Goal: Task Accomplishment & Management: Use online tool/utility

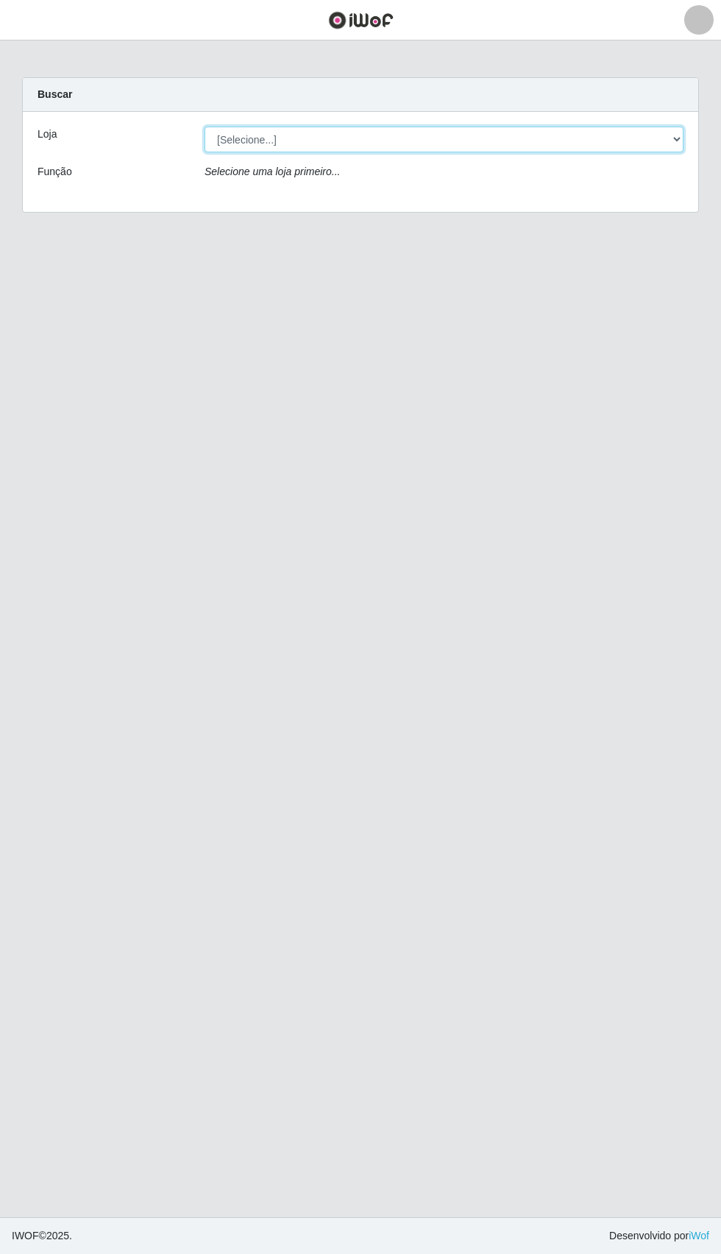
click at [241, 130] on select "[Selecione...] Extraplus - [GEOGRAPHIC_DATA] 03 - [GEOGRAPHIC_DATA]" at bounding box center [444, 140] width 479 height 26
select select "468"
click at [205, 127] on select "[Selecione...] Extraplus - [GEOGRAPHIC_DATA] 03 - [GEOGRAPHIC_DATA]" at bounding box center [444, 140] width 479 height 26
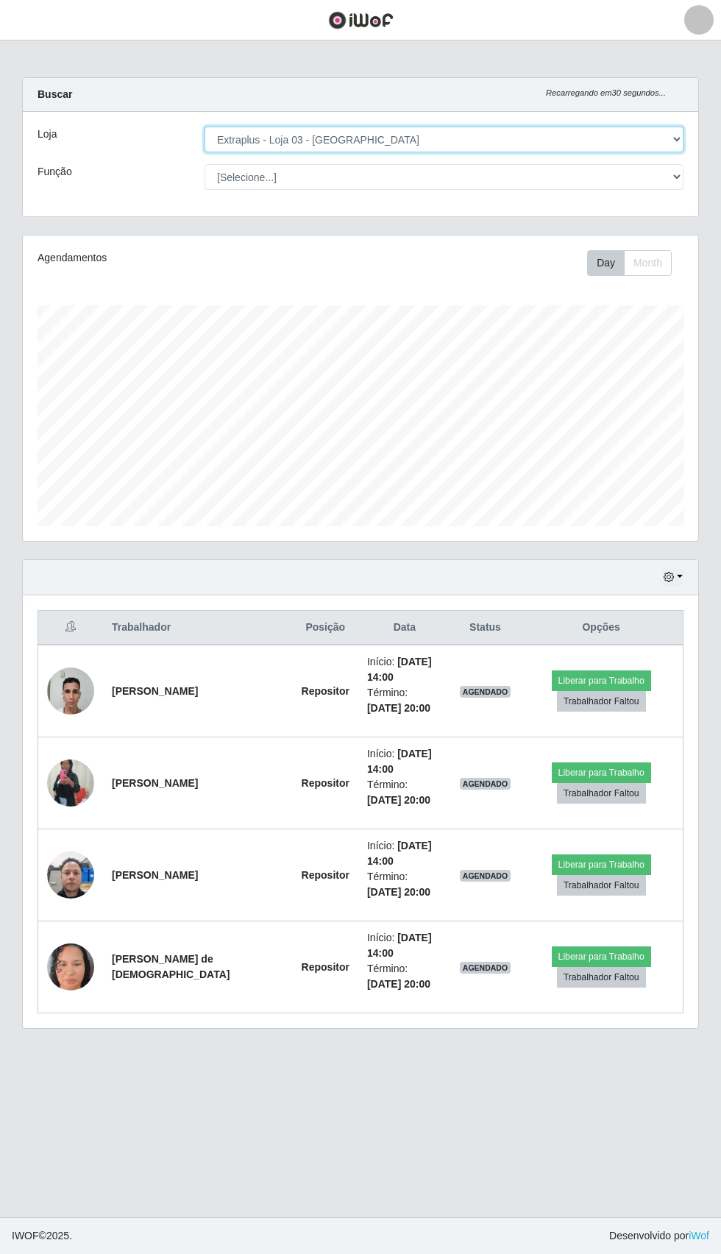
scroll to position [305, 676]
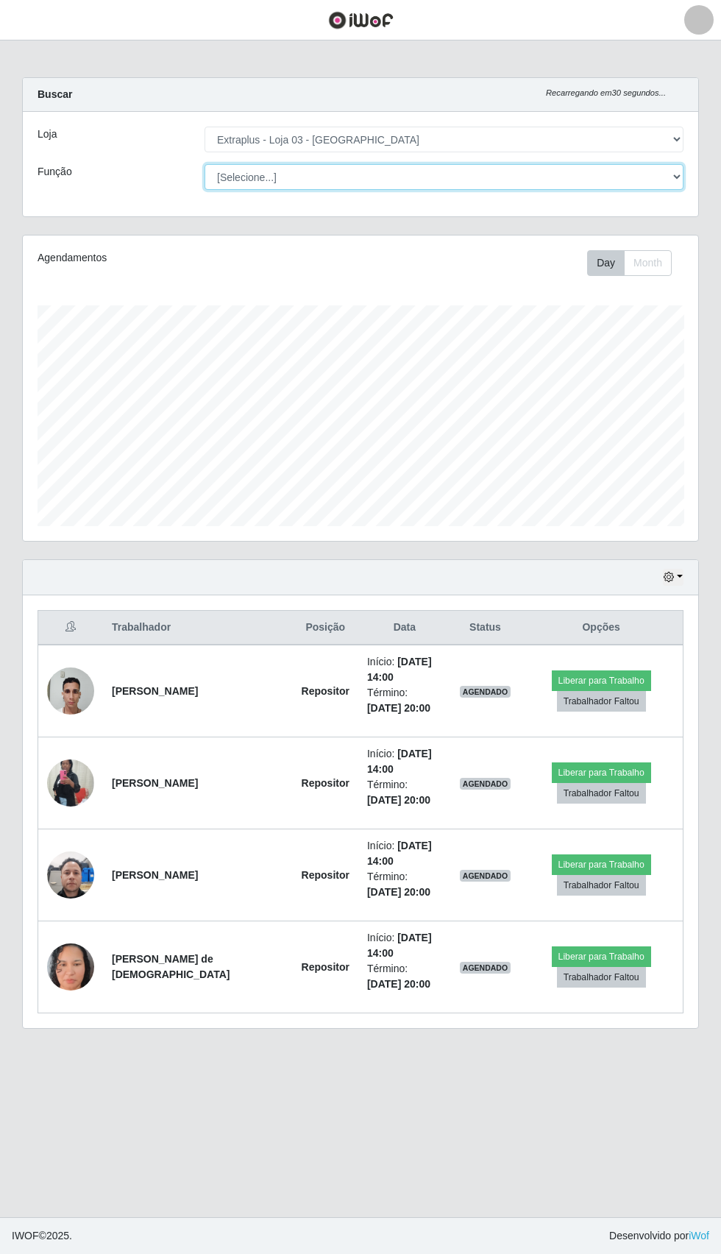
click at [268, 175] on select "[Selecione...] Repositor Repositor + Repositor ++" at bounding box center [444, 177] width 479 height 26
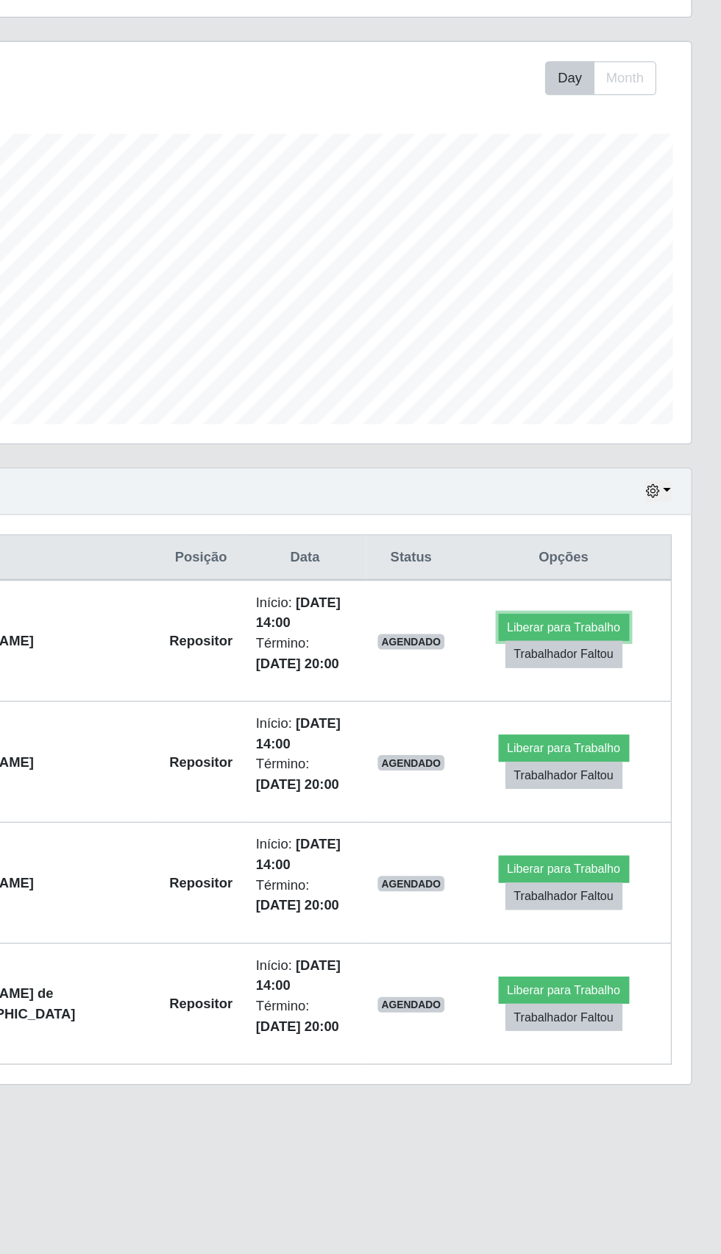
click at [601, 671] on button "Liberar para Trabalho" at bounding box center [601, 680] width 99 height 21
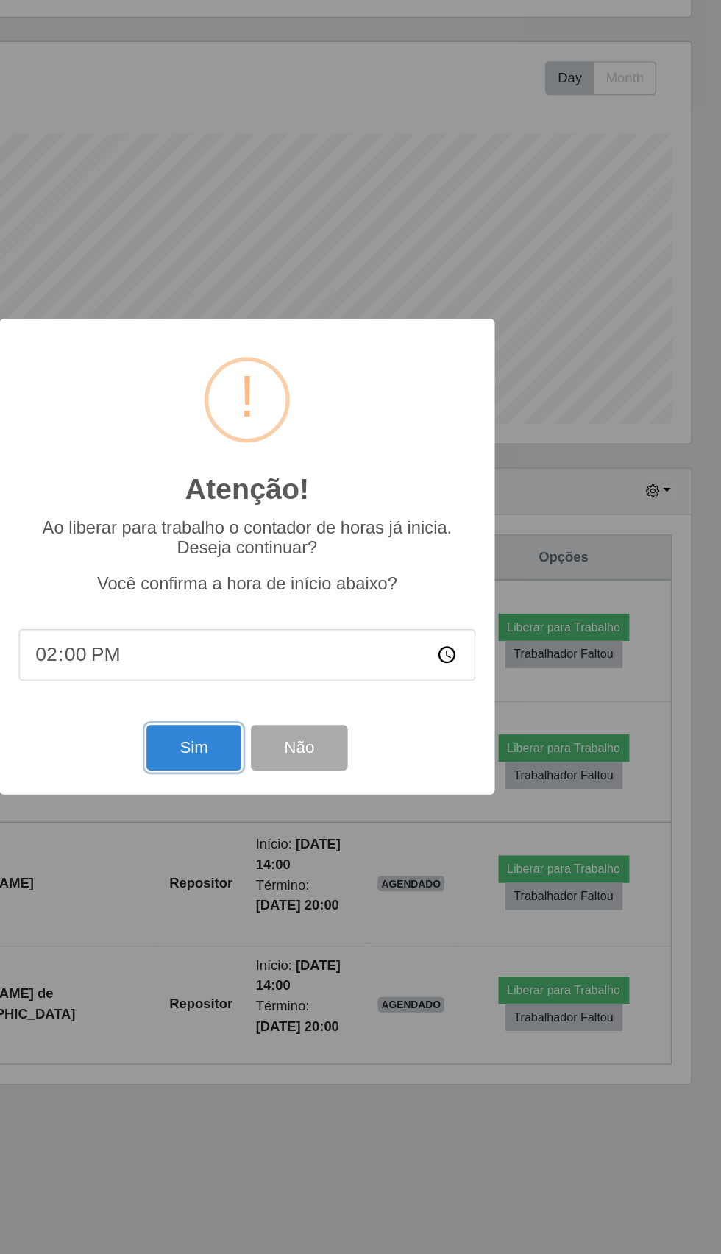
click at [325, 768] on button "Sim" at bounding box center [319, 772] width 71 height 35
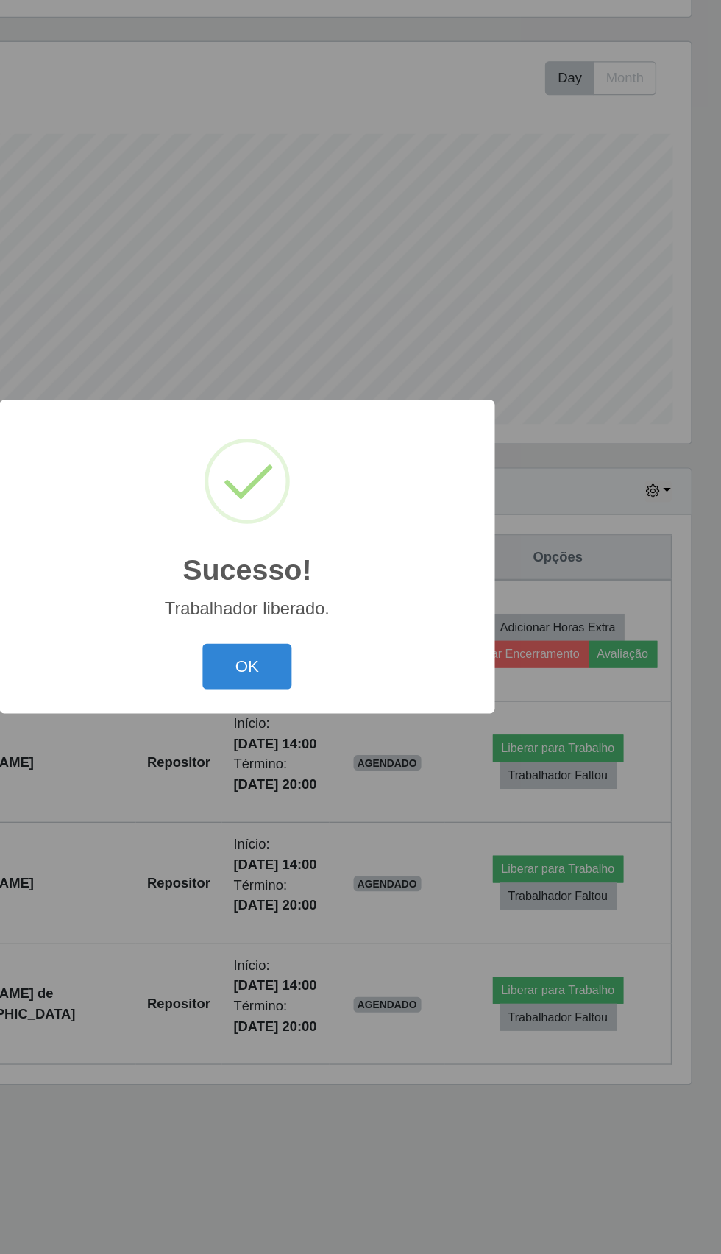
click at [392, 707] on button "OK" at bounding box center [361, 710] width 68 height 35
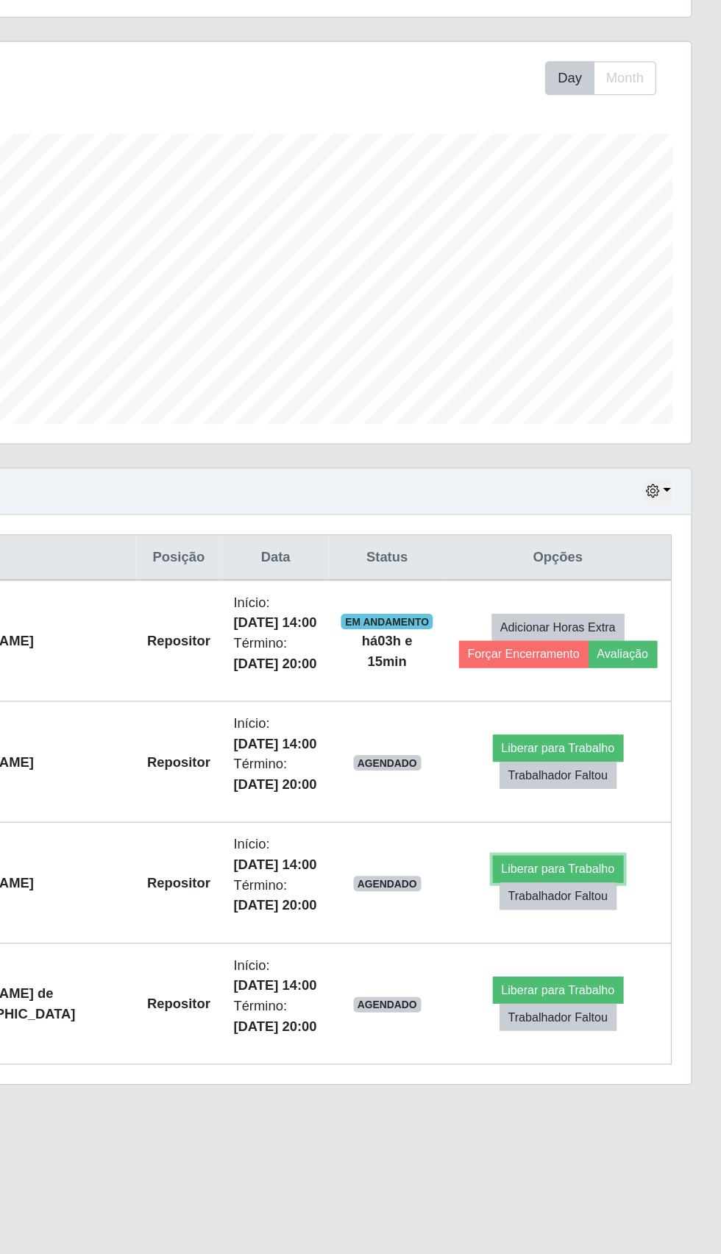
click at [614, 861] on button "Liberar para Trabalho" at bounding box center [597, 864] width 99 height 21
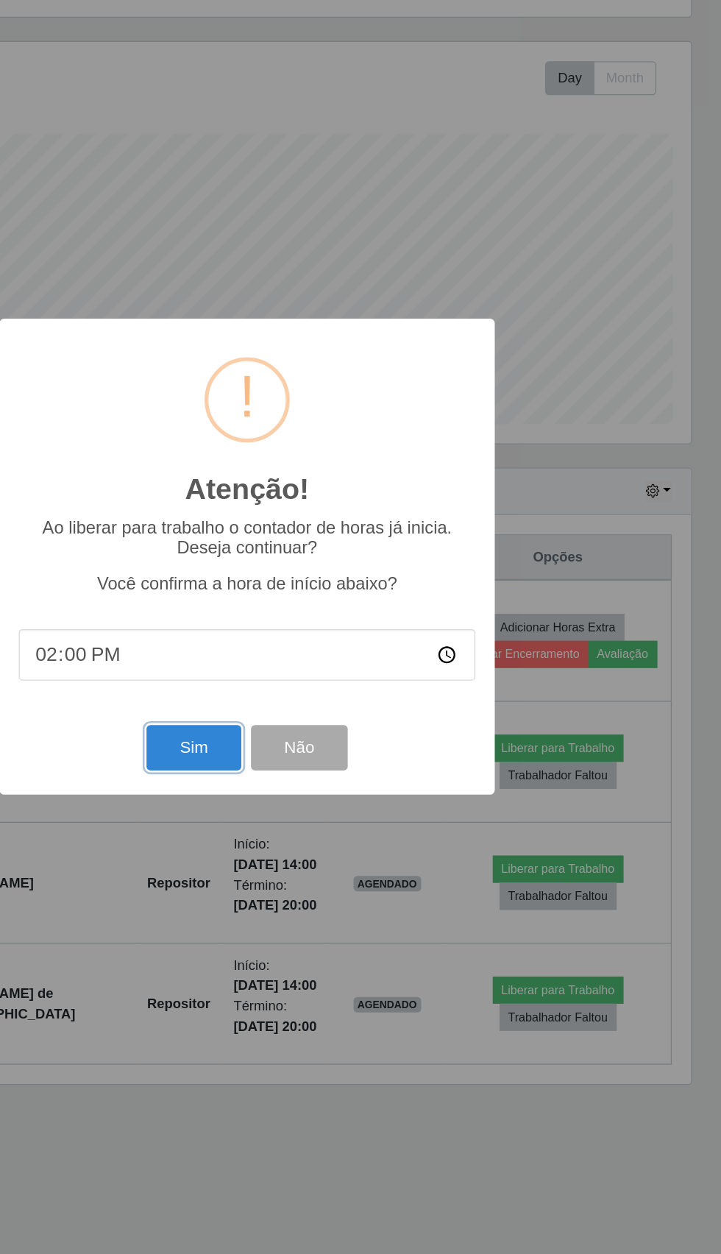
click at [321, 786] on button "Sim" at bounding box center [319, 772] width 71 height 35
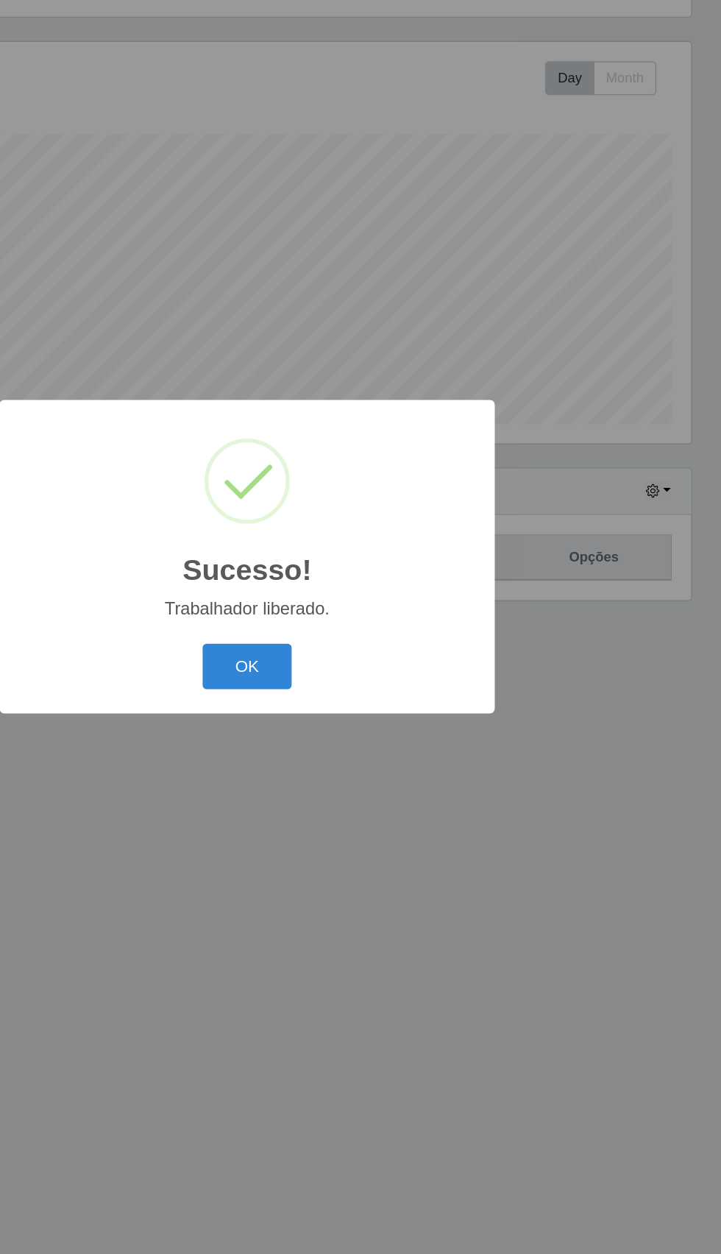
click at [380, 713] on button "OK" at bounding box center [361, 710] width 68 height 35
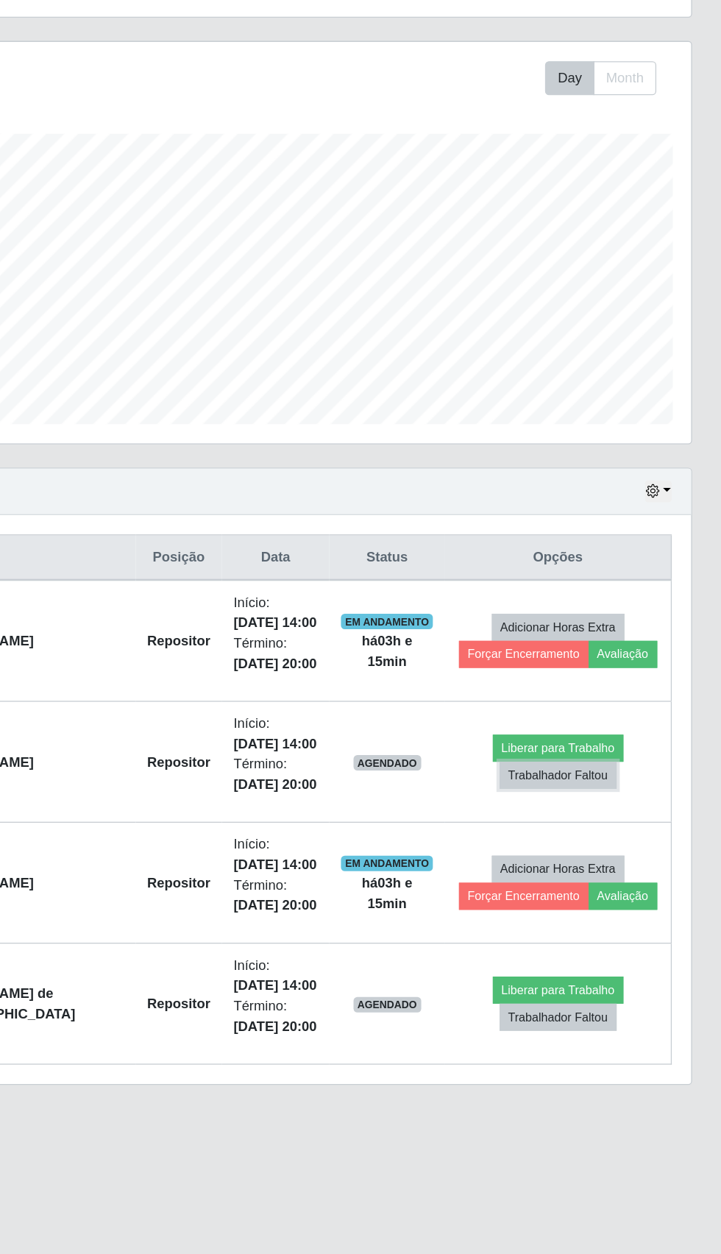
click at [607, 796] on button "Trabalhador Faltou" at bounding box center [597, 793] width 89 height 21
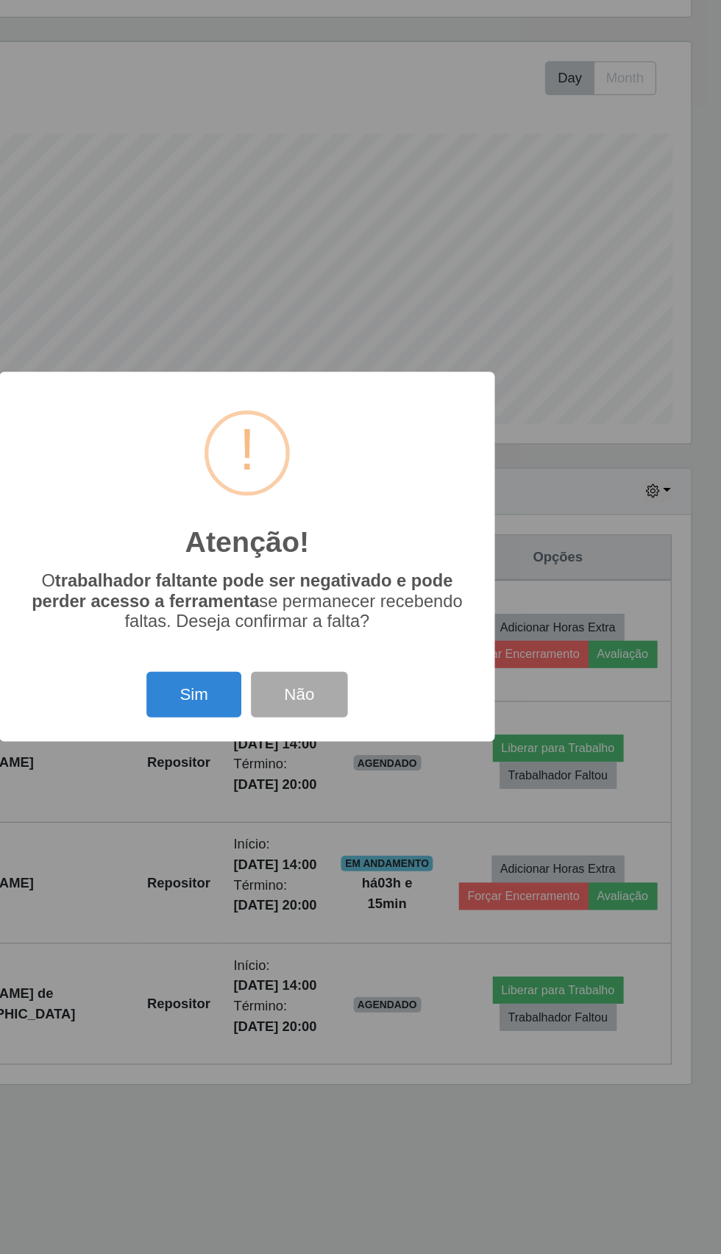
click at [308, 720] on button "Sim" at bounding box center [319, 732] width 71 height 35
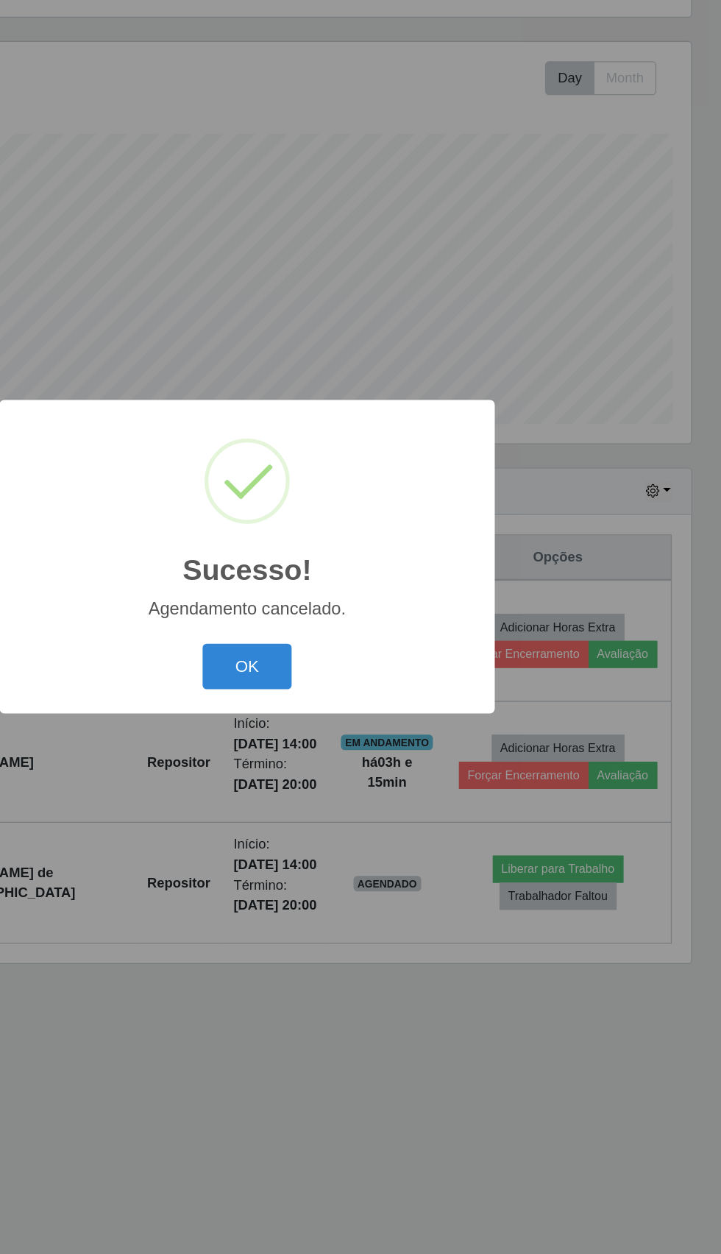
click at [337, 712] on button "OK" at bounding box center [361, 710] width 68 height 35
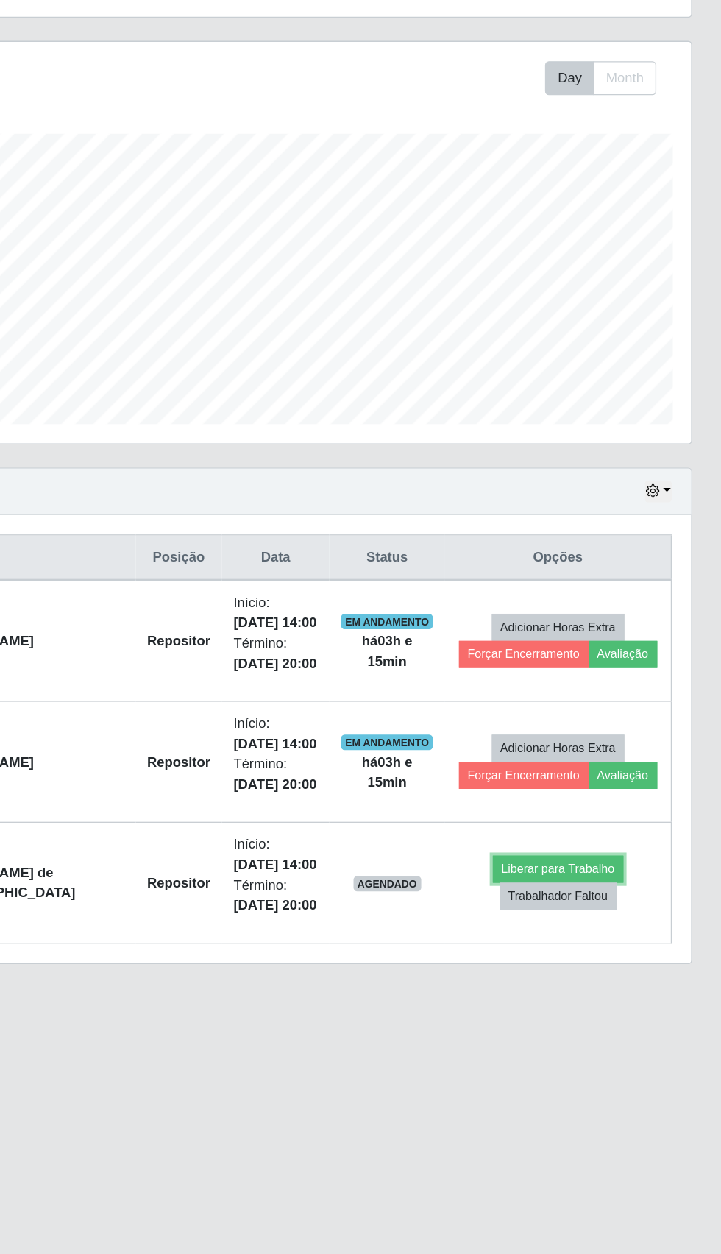
click at [609, 861] on button "Liberar para Trabalho" at bounding box center [597, 864] width 99 height 21
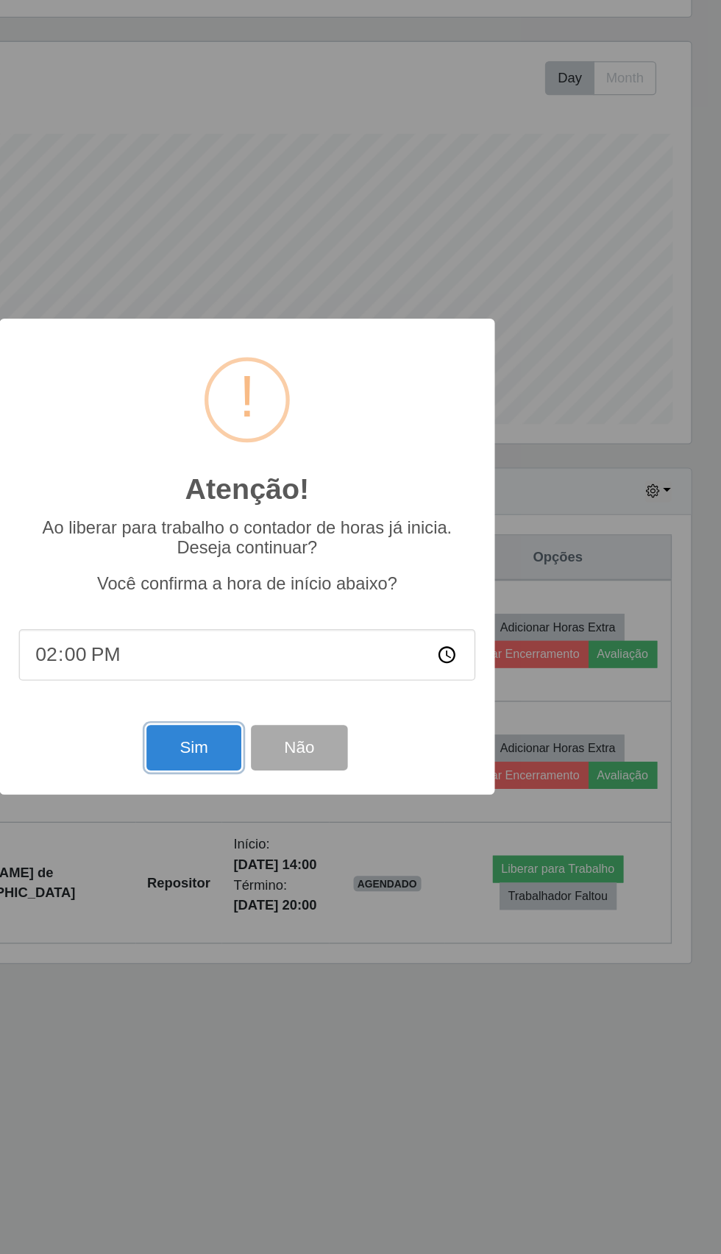
click at [313, 765] on button "Sim" at bounding box center [319, 772] width 71 height 35
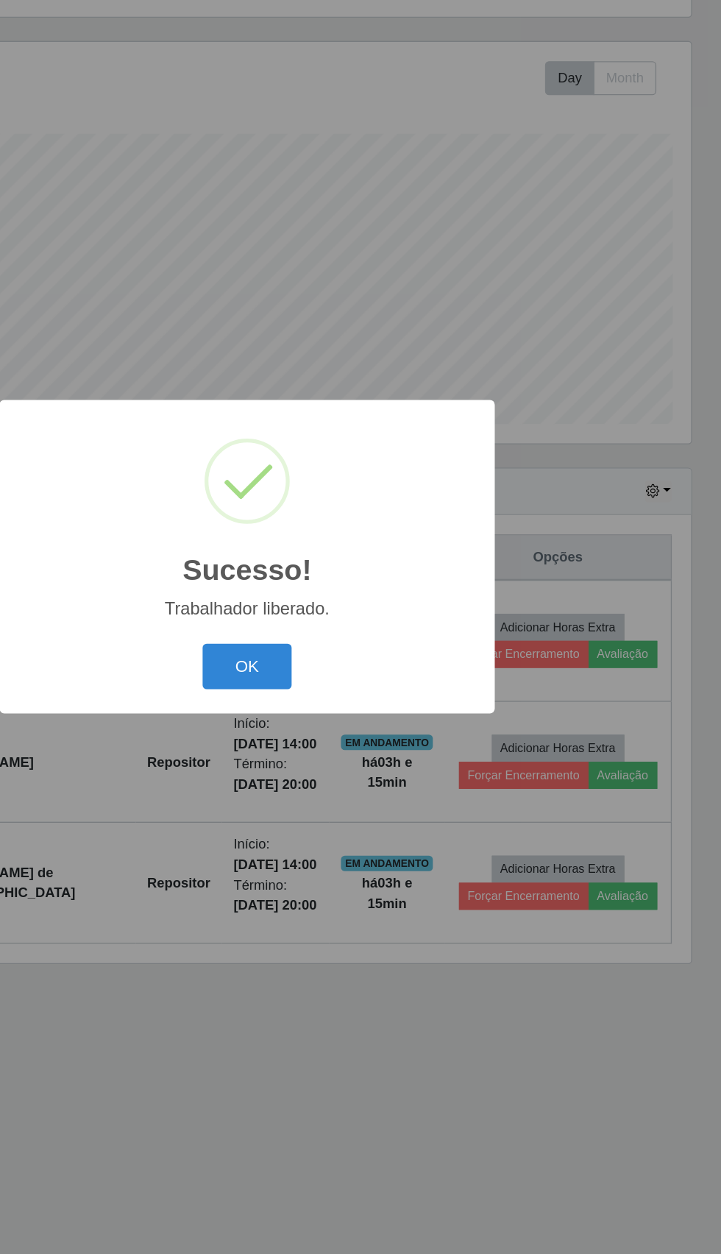
click at [358, 724] on button "OK" at bounding box center [361, 710] width 68 height 35
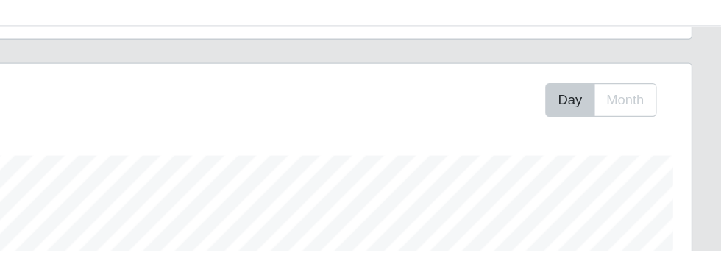
scroll to position [166, 0]
